Goal: Check status: Check status

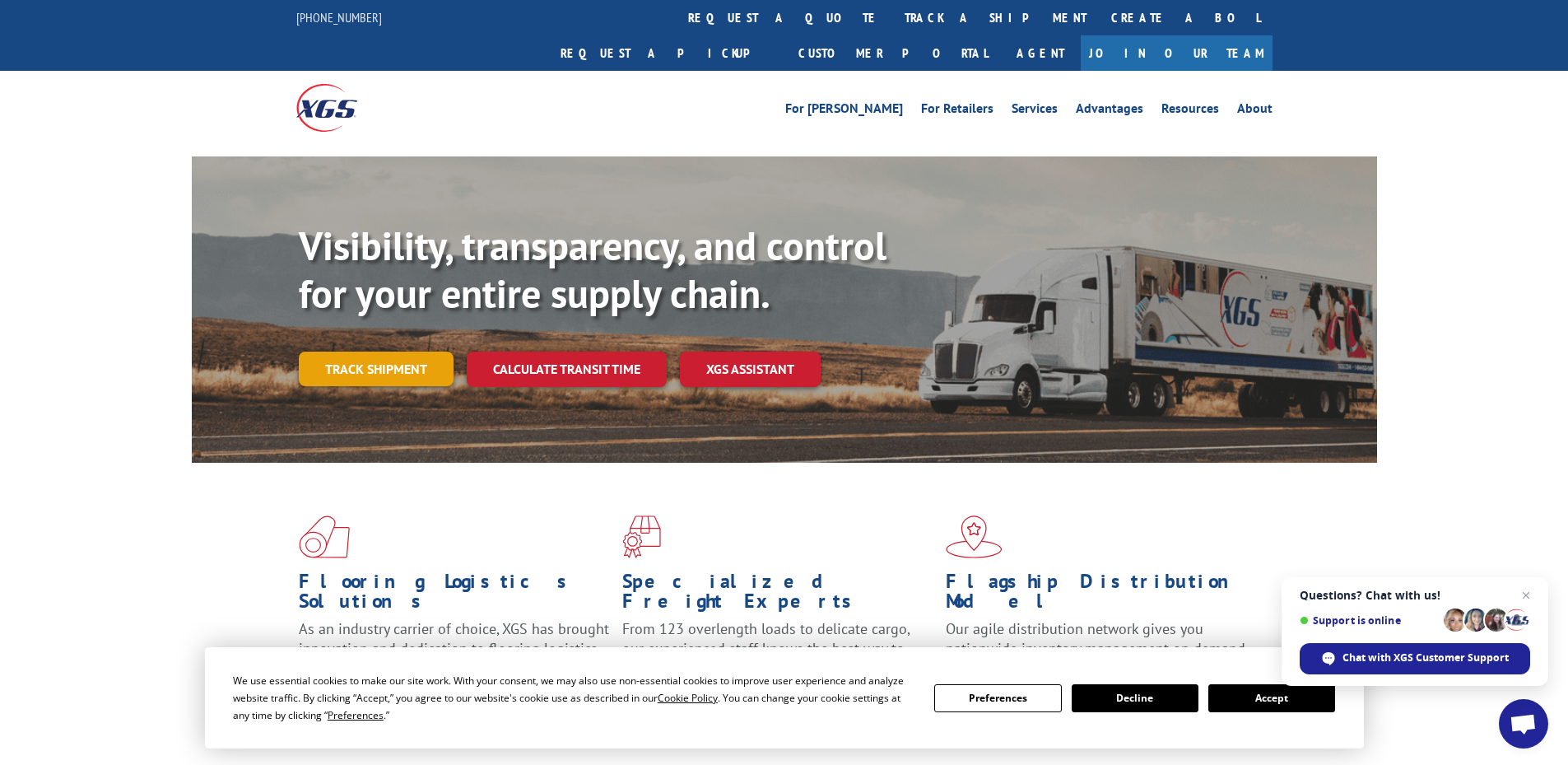
click at [402, 352] on link "Track shipment" at bounding box center [376, 369] width 155 height 35
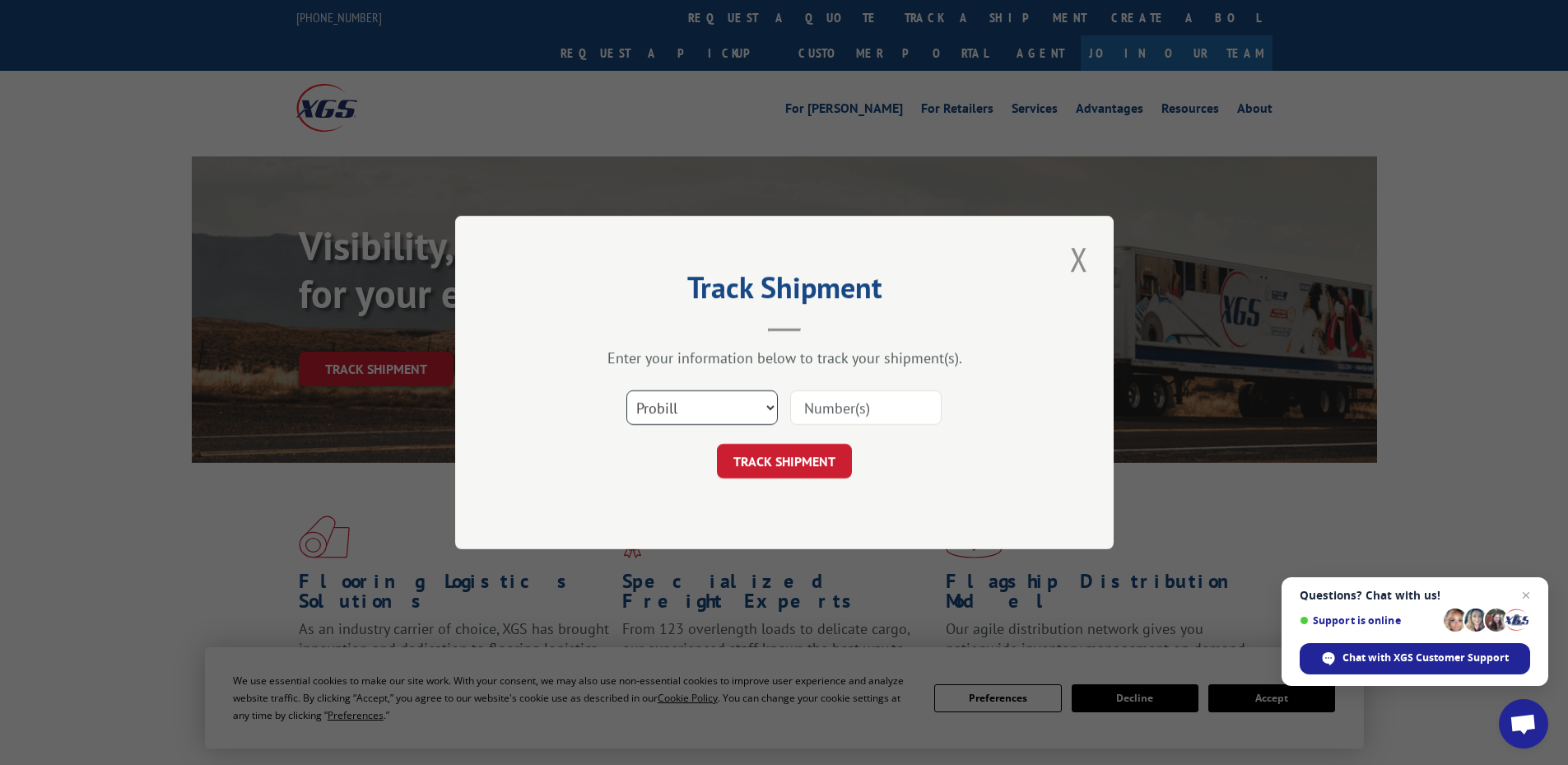
click at [745, 406] on select "Select category... Probill BOL PO" at bounding box center [702, 407] width 151 height 35
select select "po"
click at [627, 390] on select "Select category... Probill BOL PO" at bounding box center [702, 407] width 151 height 35
click at [855, 402] on input at bounding box center [866, 407] width 151 height 35
paste input "32549983"
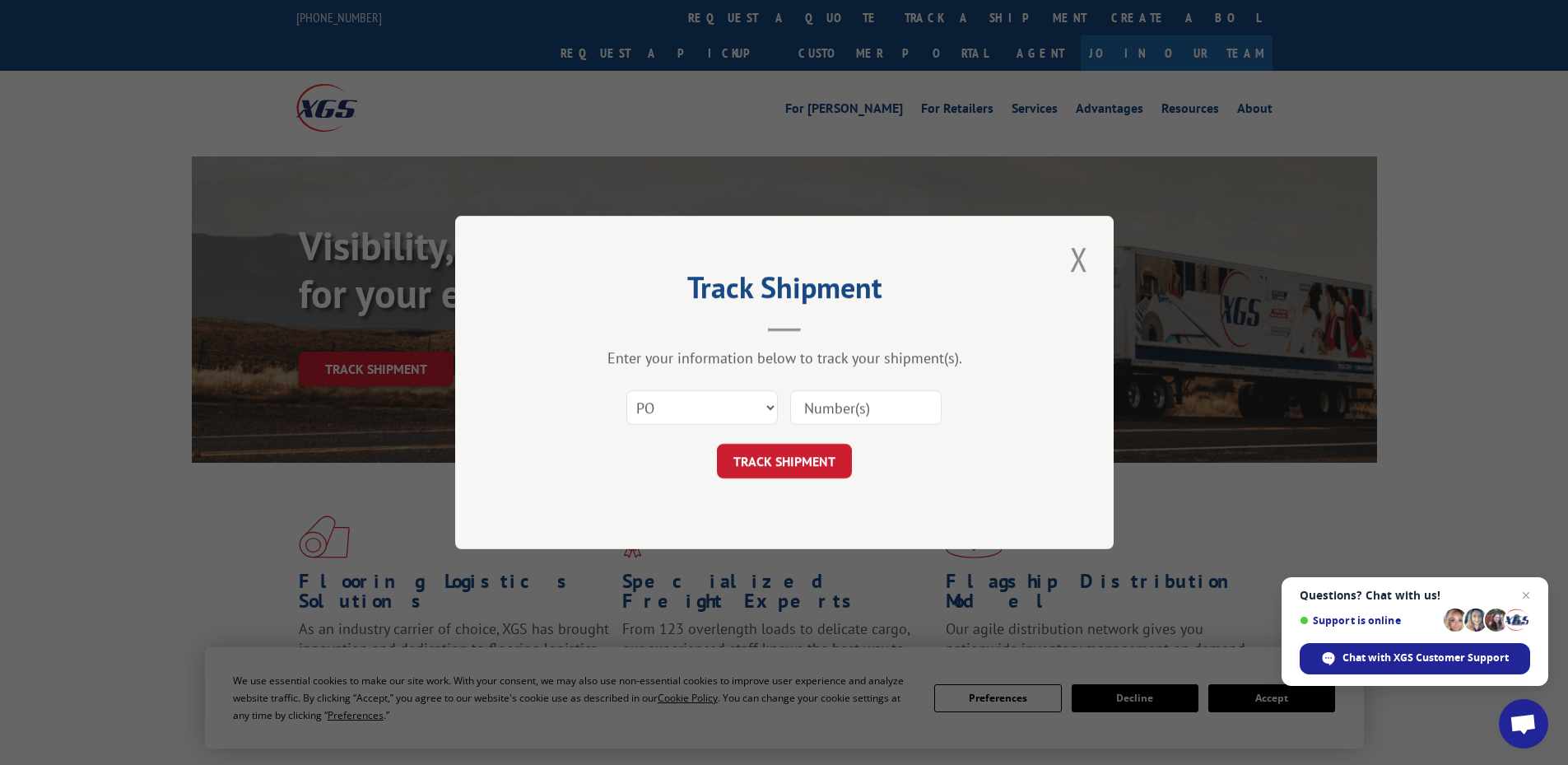
type input "32549983"
click button "TRACK SHIPMENT" at bounding box center [784, 461] width 135 height 35
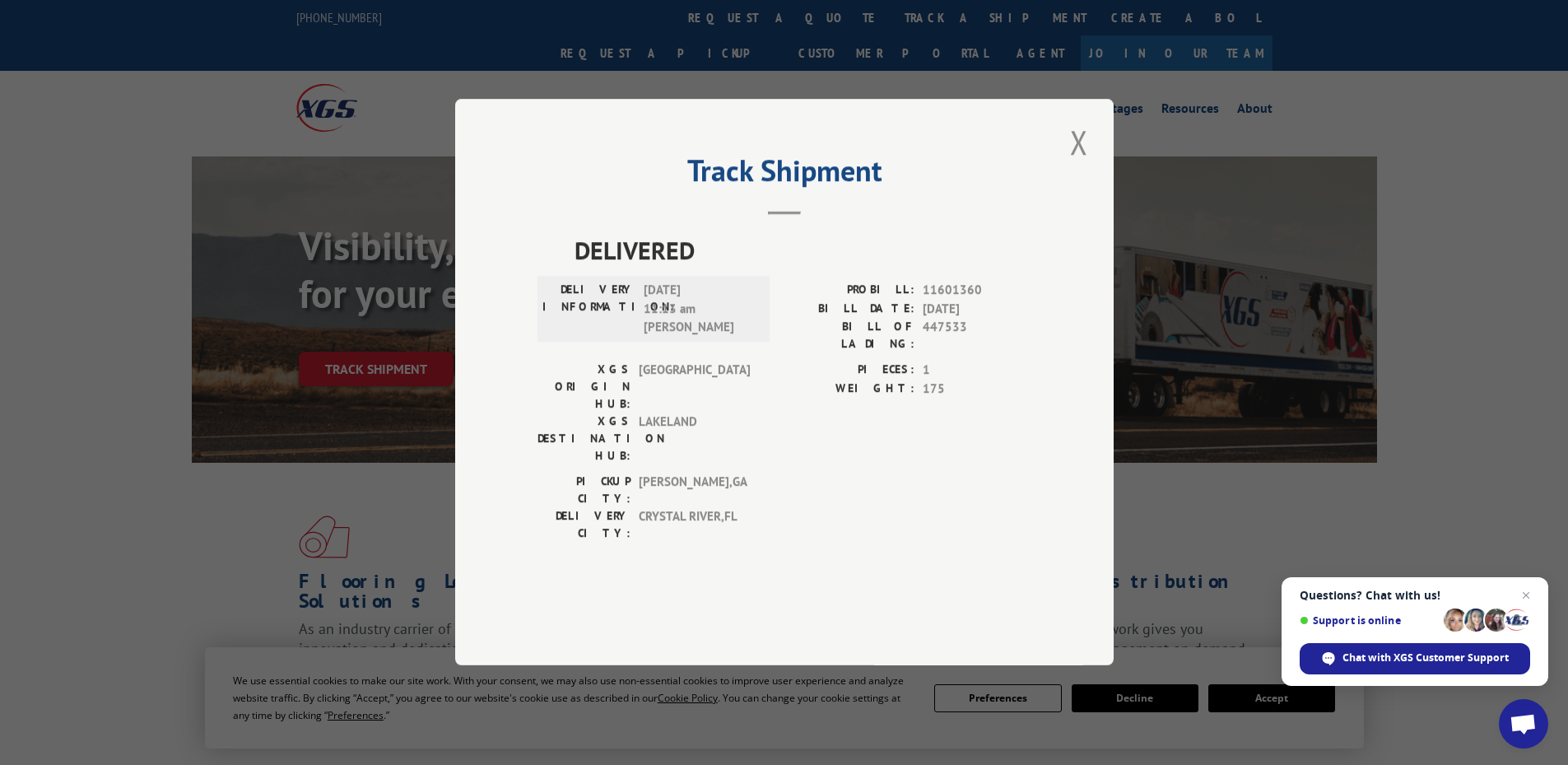
click at [1084, 164] on button "Close modal" at bounding box center [1079, 142] width 28 height 45
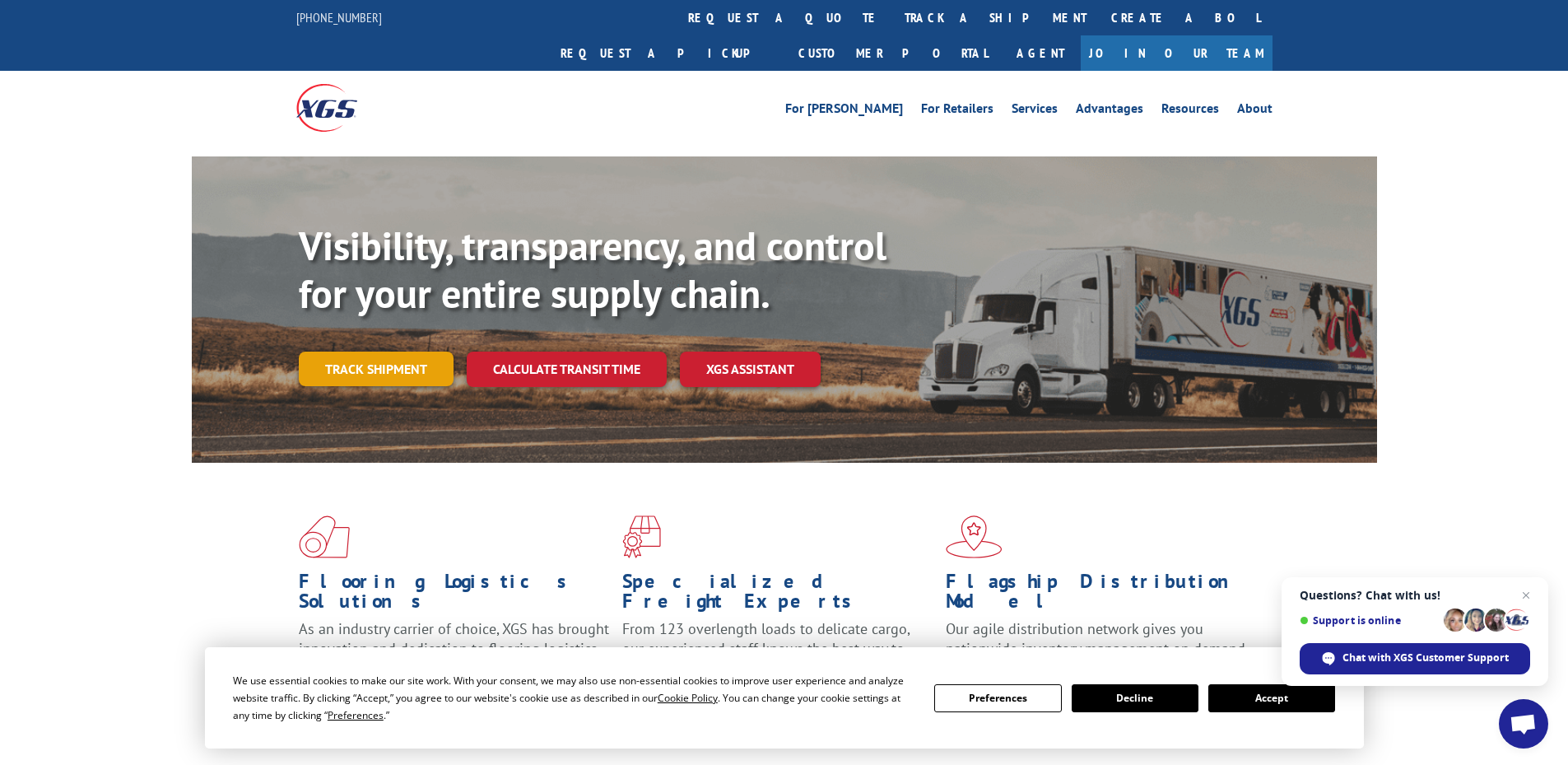
click at [371, 352] on link "Track shipment" at bounding box center [376, 369] width 155 height 35
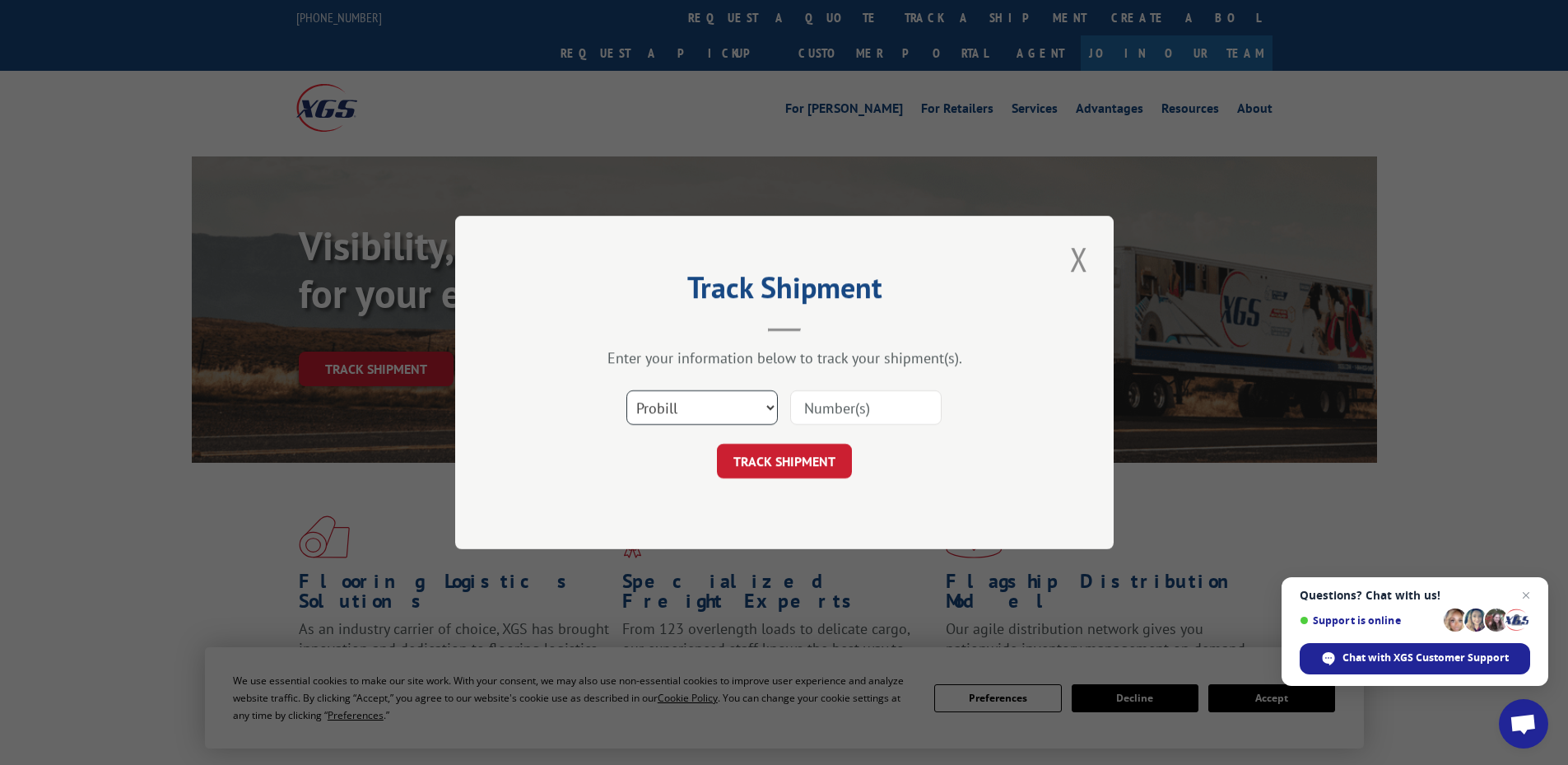
click at [633, 409] on select "Select category... Probill BOL PO" at bounding box center [702, 407] width 151 height 35
